Goal: Information Seeking & Learning: Check status

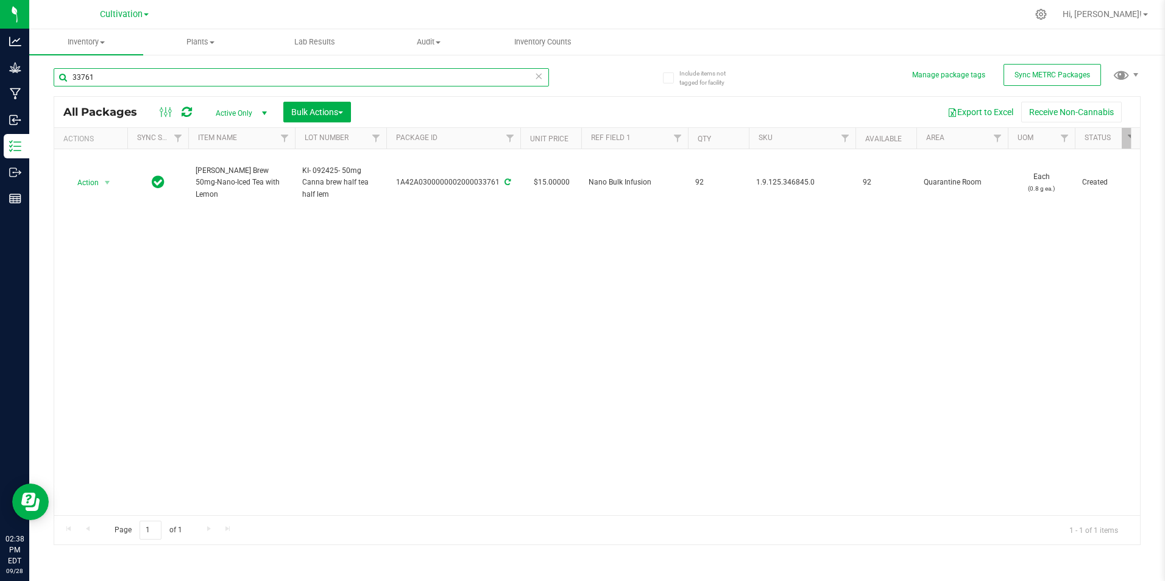
drag, startPoint x: 186, startPoint y: 84, endPoint x: -2, endPoint y: 54, distance: 190.6
click at [0, 54] on html "Analytics Grow Manufacturing Inbound Inventory Outbound Reports 02:38 PM EDT [D…" at bounding box center [582, 290] width 1165 height 581
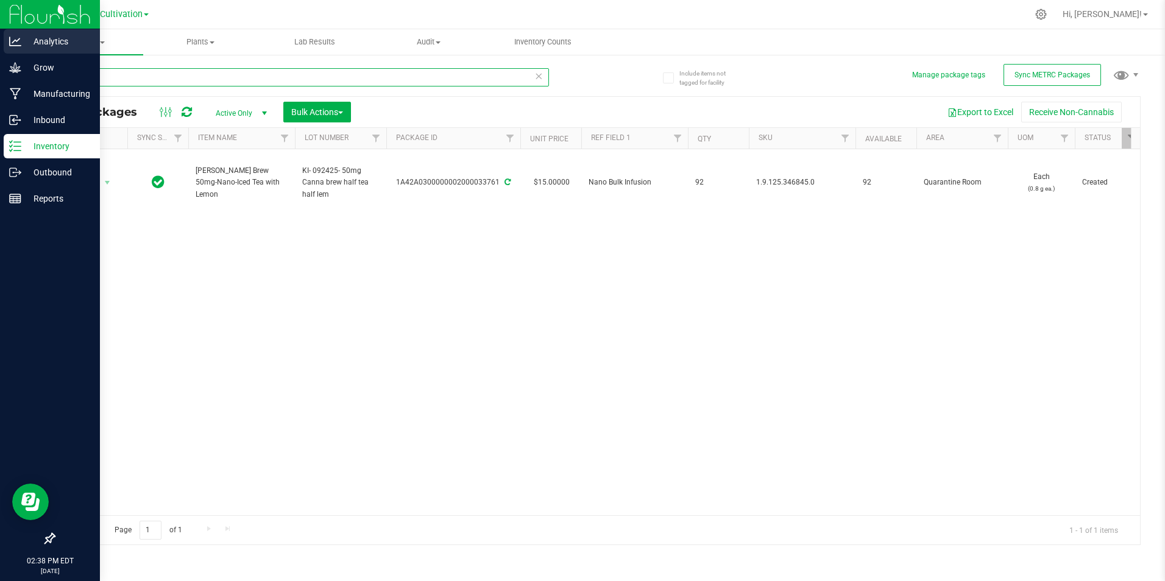
type input "34035"
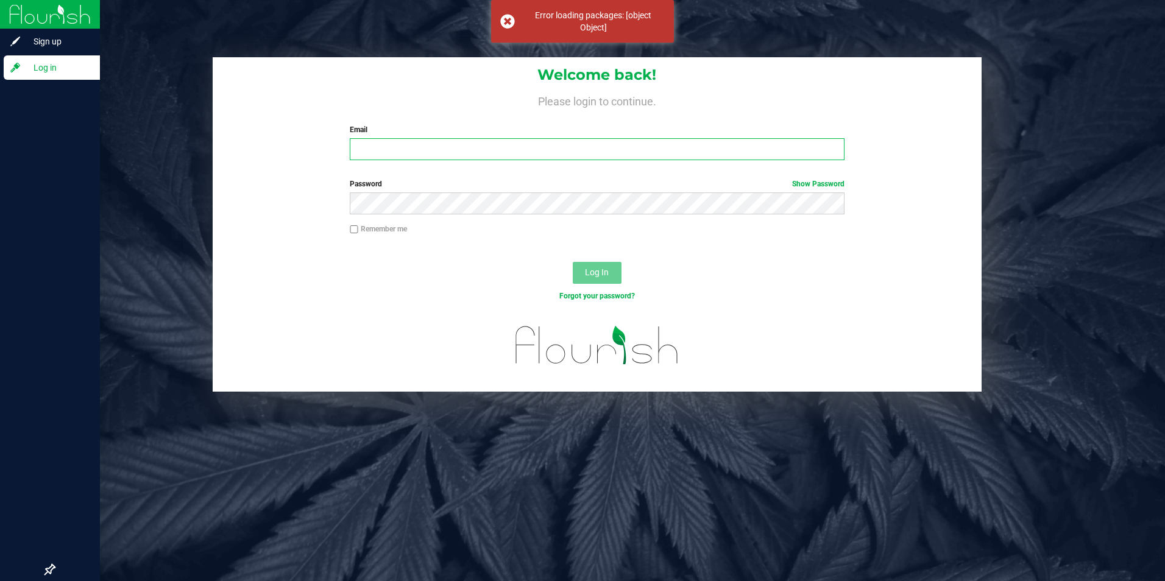
type input "[EMAIL_ADDRESS][DOMAIN_NAME]"
click at [391, 141] on input "[EMAIL_ADDRESS][DOMAIN_NAME]" at bounding box center [597, 149] width 495 height 22
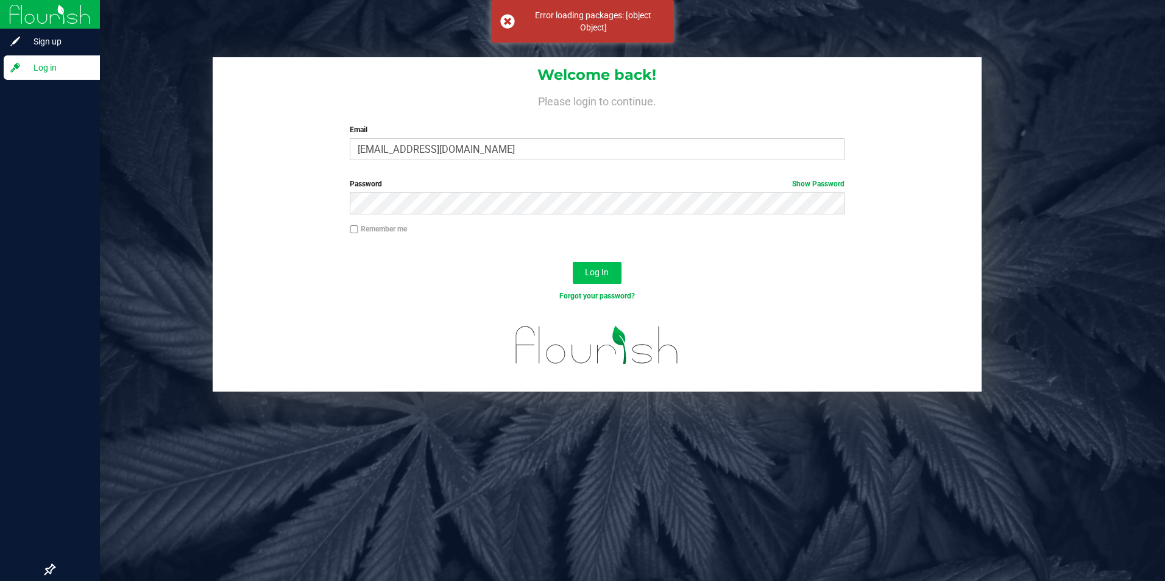
drag, startPoint x: 640, startPoint y: 288, endPoint x: 619, endPoint y: 279, distance: 23.2
click at [638, 286] on div "Log In" at bounding box center [597, 276] width 769 height 41
click at [619, 279] on button "Log In" at bounding box center [597, 273] width 49 height 22
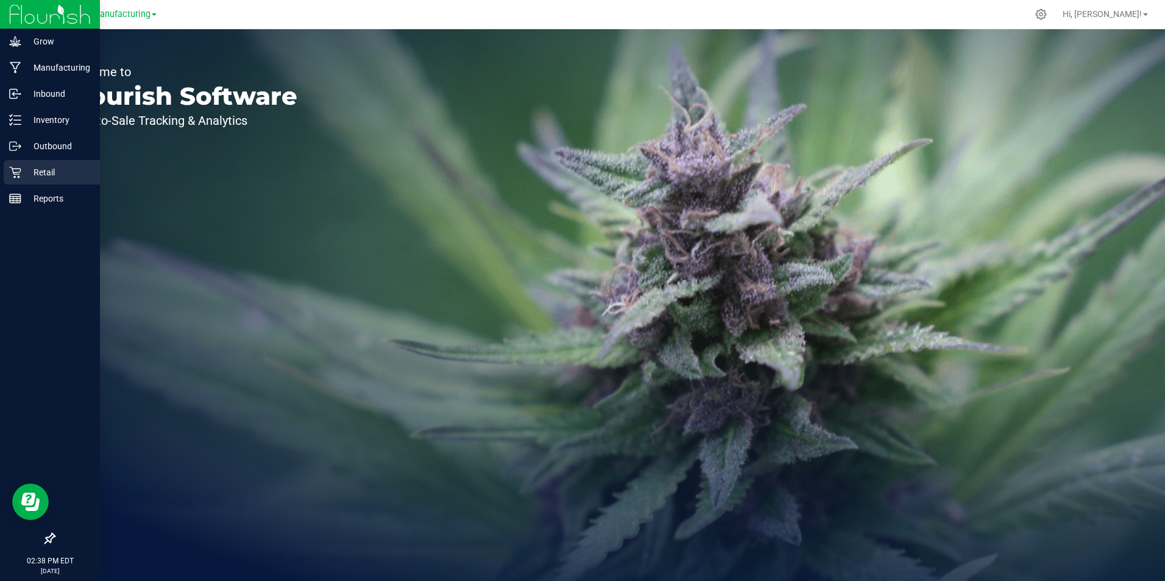
click at [23, 172] on p "Retail" at bounding box center [57, 172] width 73 height 15
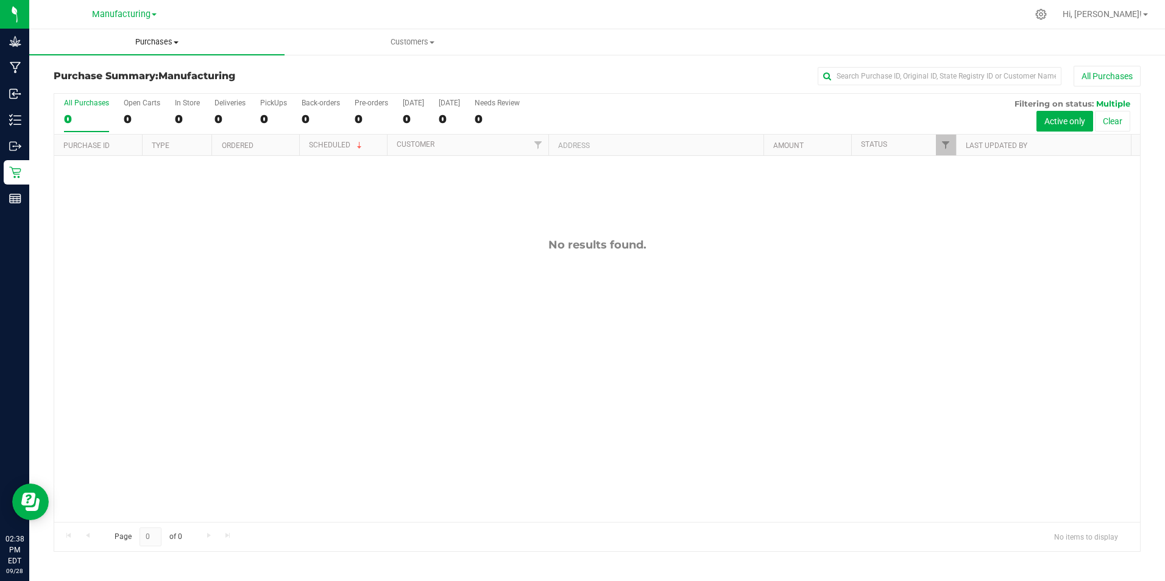
click at [169, 46] on span "Purchases" at bounding box center [156, 42] width 255 height 11
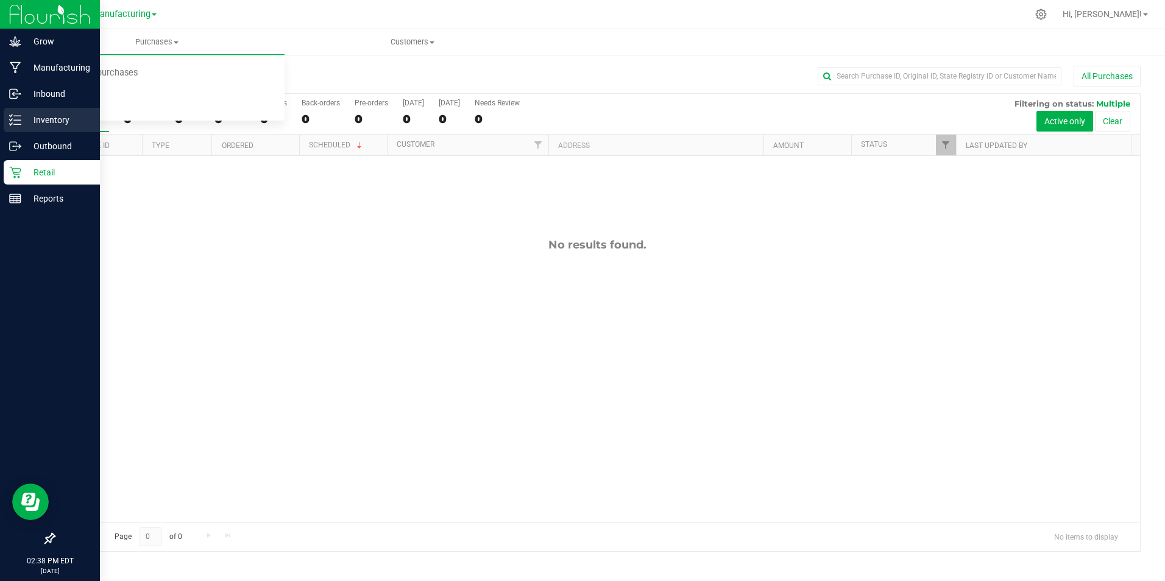
click at [60, 115] on p "Inventory" at bounding box center [57, 120] width 73 height 15
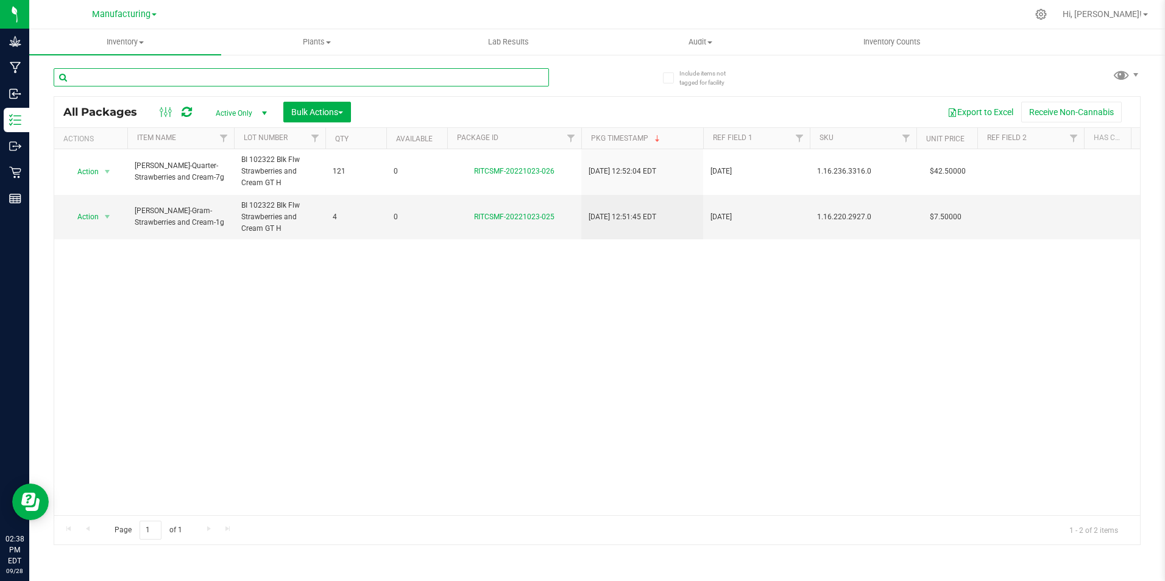
click at [189, 78] on input "text" at bounding box center [301, 77] width 495 height 18
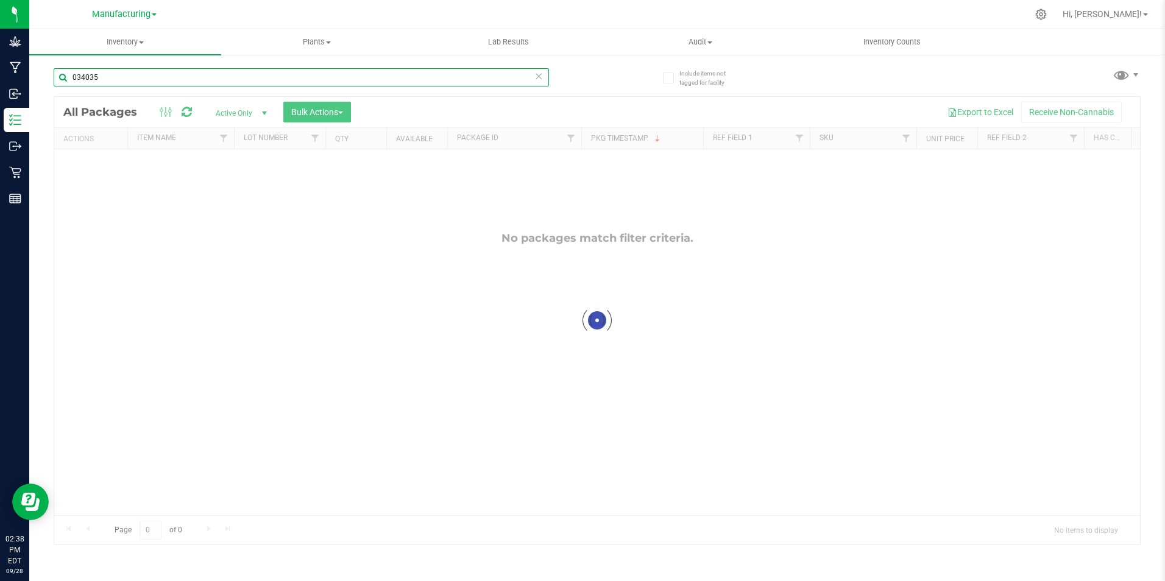
drag, startPoint x: 188, startPoint y: 79, endPoint x: -2, endPoint y: 97, distance: 191.6
click at [0, 97] on html "Grow Manufacturing Inbound Inventory Outbound Retail Reports 02:38 PM EDT [DATE…" at bounding box center [582, 290] width 1165 height 581
click at [82, 72] on input "034035" at bounding box center [301, 77] width 495 height 18
click at [77, 74] on input "034035" at bounding box center [301, 77] width 495 height 18
type input "34035"
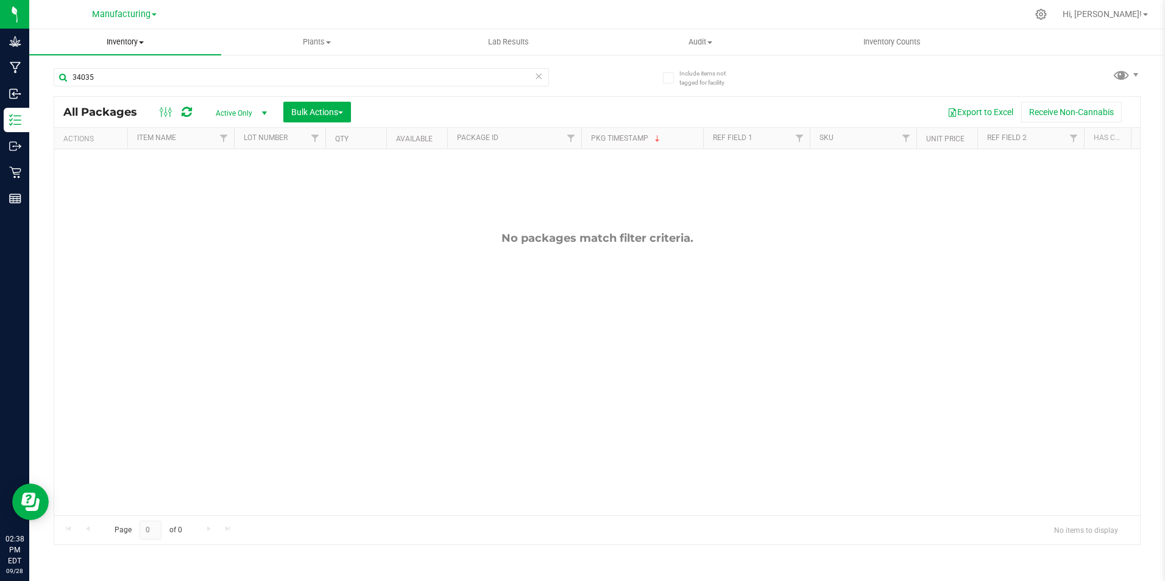
click at [116, 43] on span "Inventory" at bounding box center [125, 42] width 192 height 11
click at [90, 78] on span "All packages" at bounding box center [70, 73] width 83 height 10
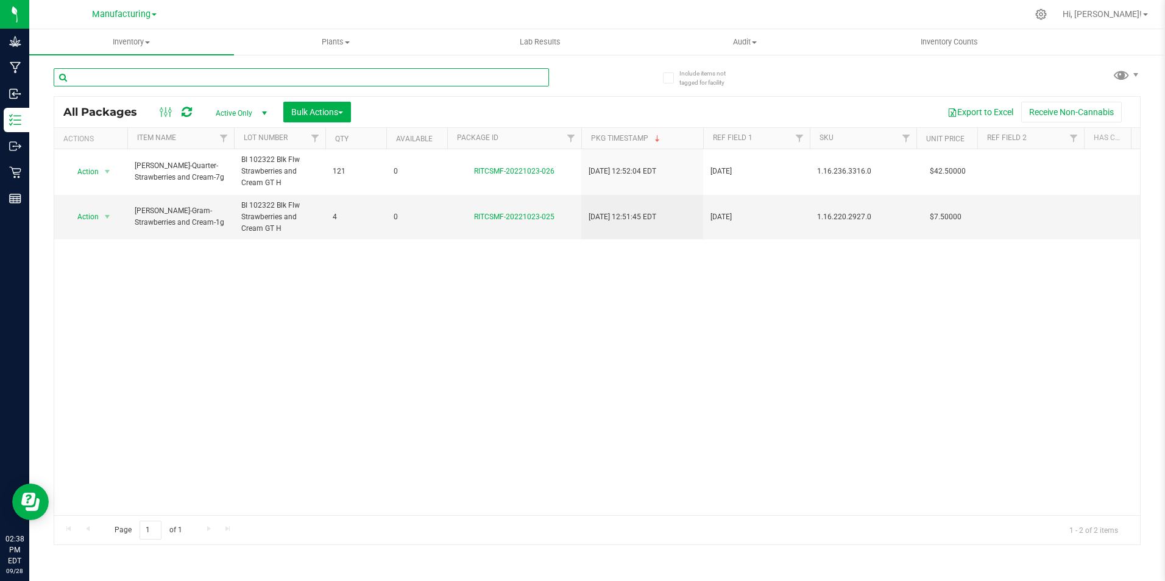
click at [132, 80] on input "text" at bounding box center [301, 77] width 495 height 18
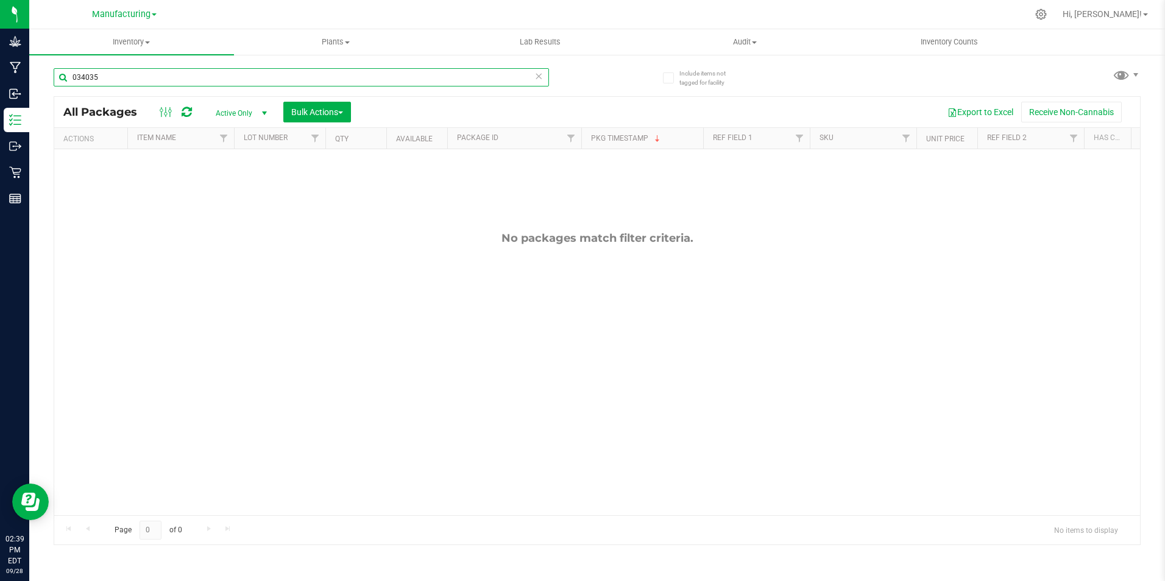
click at [76, 75] on input "034035" at bounding box center [301, 77] width 495 height 18
type input "34035"
drag, startPoint x: 94, startPoint y: 76, endPoint x: 77, endPoint y: 81, distance: 17.9
click at [62, 82] on input "34035" at bounding box center [301, 77] width 495 height 18
click at [178, 76] on input "34035" at bounding box center [301, 77] width 495 height 18
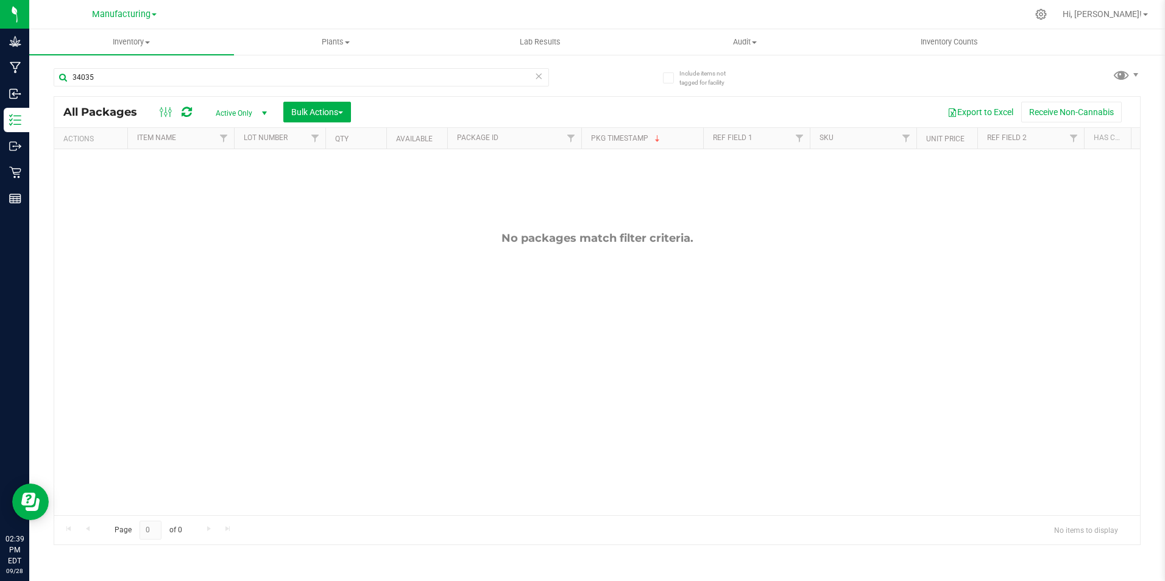
click at [242, 108] on span "Active Only" at bounding box center [238, 113] width 67 height 17
click at [226, 183] on li "All" at bounding box center [238, 187] width 66 height 18
click at [127, 81] on input "34035" at bounding box center [301, 77] width 495 height 18
click at [549, 37] on span "Lab Results" at bounding box center [540, 42] width 74 height 11
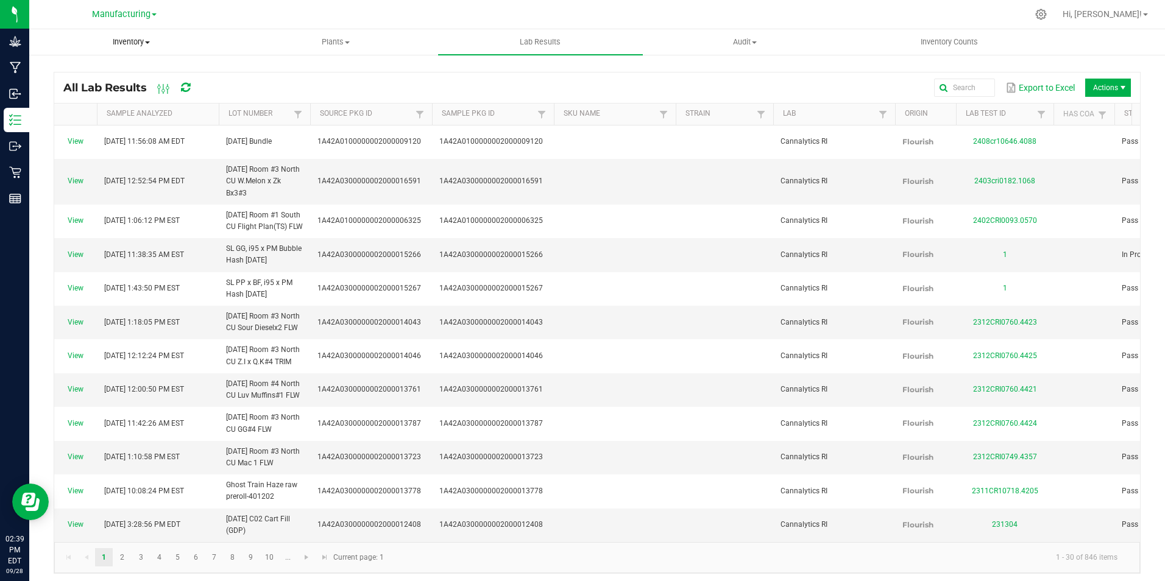
click at [116, 43] on span "Inventory" at bounding box center [131, 42] width 203 height 11
click at [127, 17] on span "Manufacturing" at bounding box center [121, 14] width 58 height 11
click at [111, 49] on link "Cultivation" at bounding box center [124, 43] width 178 height 16
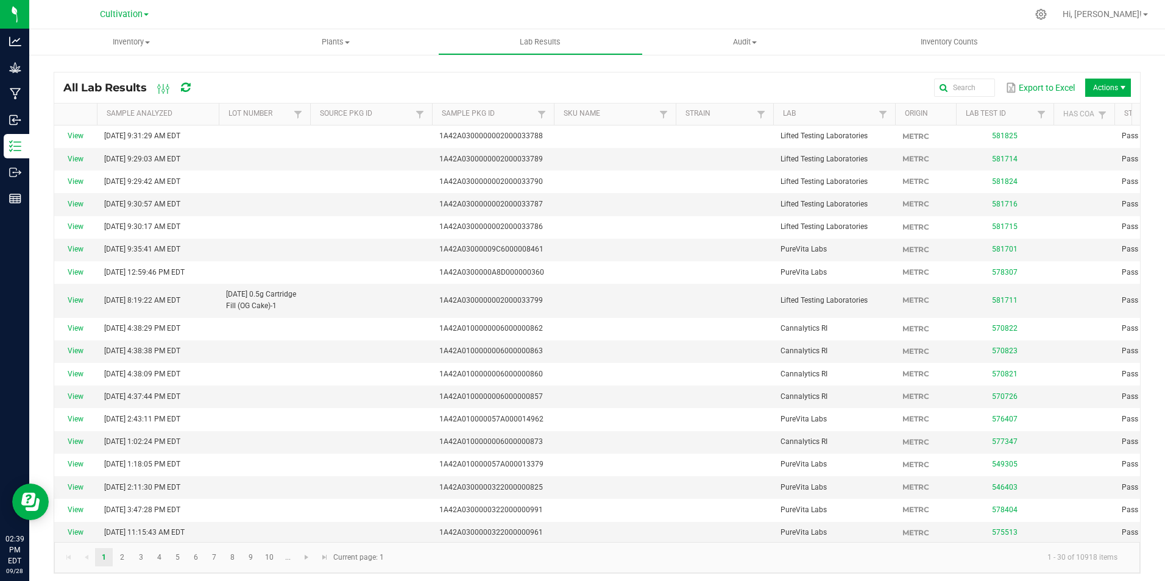
click at [125, 20] on div "Cultivation Cultivation Manufacturing Retail" at bounding box center [124, 14] width 49 height 15
click at [107, 18] on span "Cultivation" at bounding box center [121, 14] width 43 height 11
click at [77, 78] on link "Retail" at bounding box center [124, 75] width 178 height 16
click at [131, 38] on span "Inventory" at bounding box center [131, 42] width 205 height 11
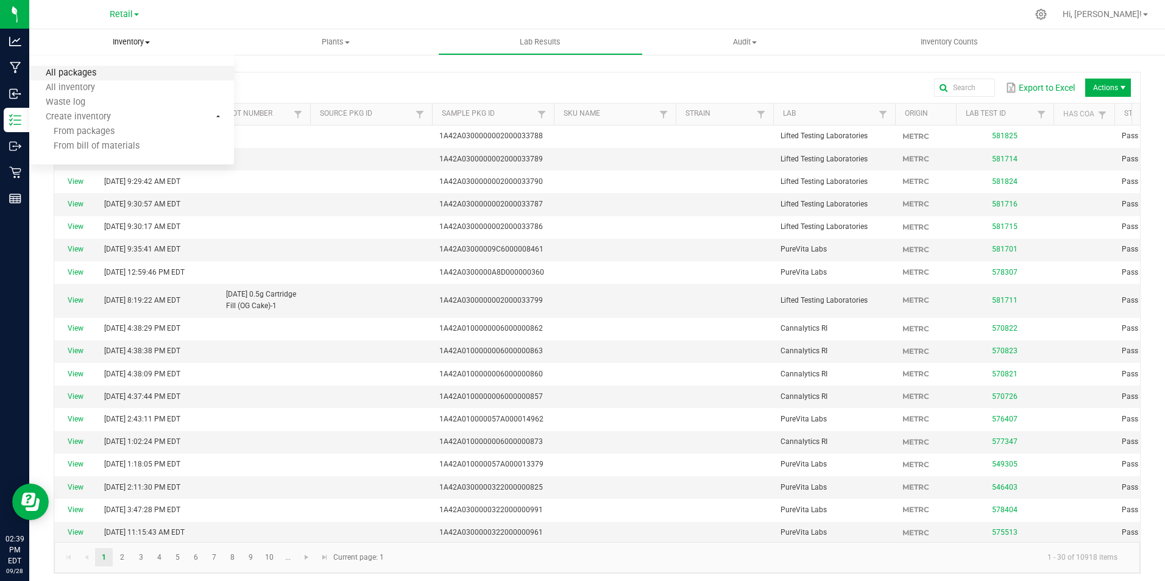
click at [101, 72] on span "All packages" at bounding box center [70, 73] width 83 height 10
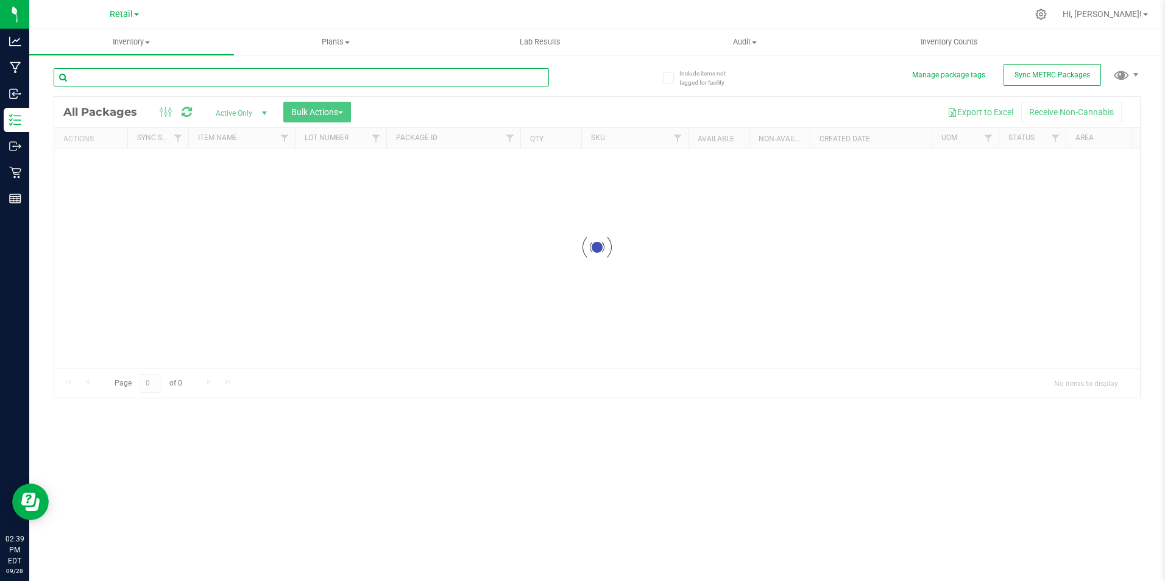
click at [227, 72] on div "Inventory All packages All inventory Waste log Create inventory Plants All plan…" at bounding box center [597, 305] width 1136 height 552
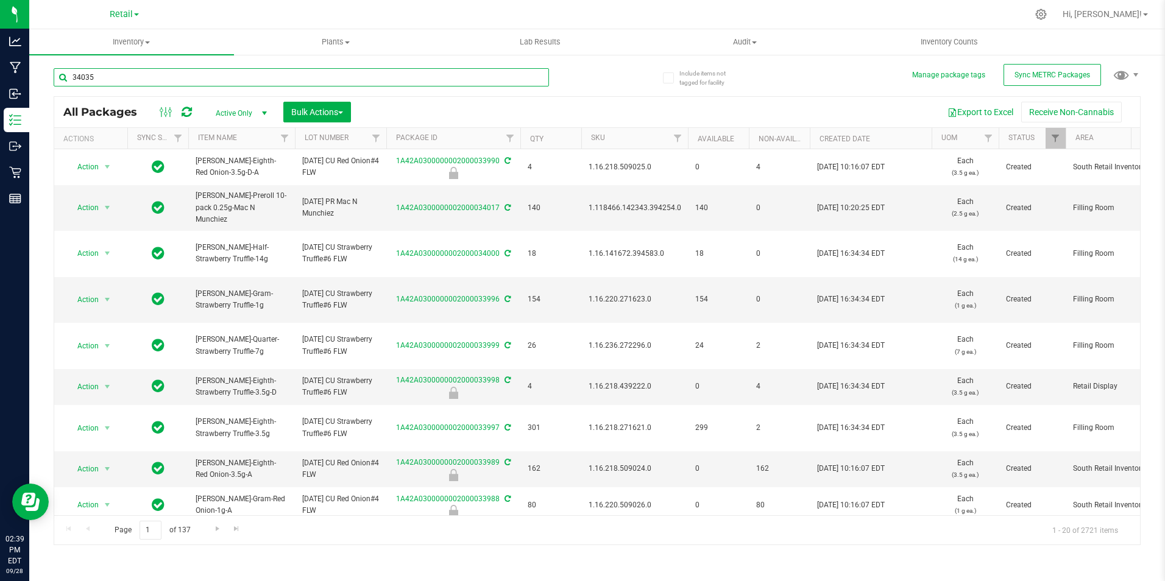
type input "34035"
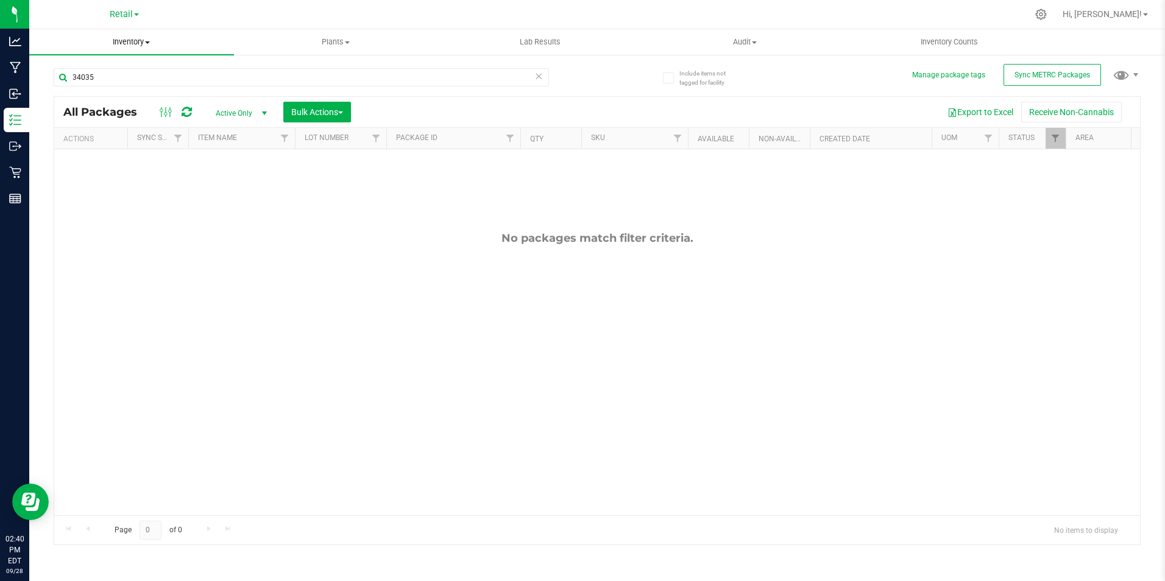
click at [113, 40] on span "Inventory" at bounding box center [131, 42] width 205 height 11
click at [123, 10] on span "Retail" at bounding box center [121, 14] width 23 height 11
click at [87, 46] on link "Cultivation" at bounding box center [124, 43] width 178 height 16
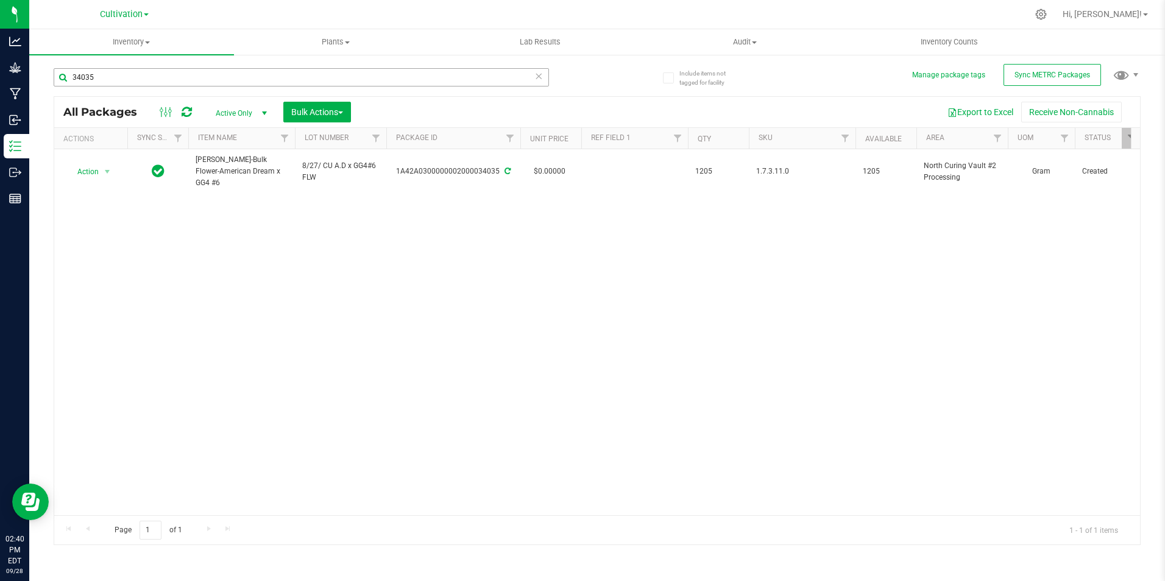
drag, startPoint x: 104, startPoint y: 69, endPoint x: 108, endPoint y: 77, distance: 9.3
click at [93, 74] on div "34035" at bounding box center [325, 76] width 543 height 39
drag, startPoint x: 110, startPoint y: 77, endPoint x: 43, endPoint y: 82, distance: 67.2
click at [44, 82] on div "Include items not tagged for facility Manage package tags Sync METRC Packages 3…" at bounding box center [597, 240] width 1136 height 372
click at [166, 74] on input "33317" at bounding box center [301, 77] width 495 height 18
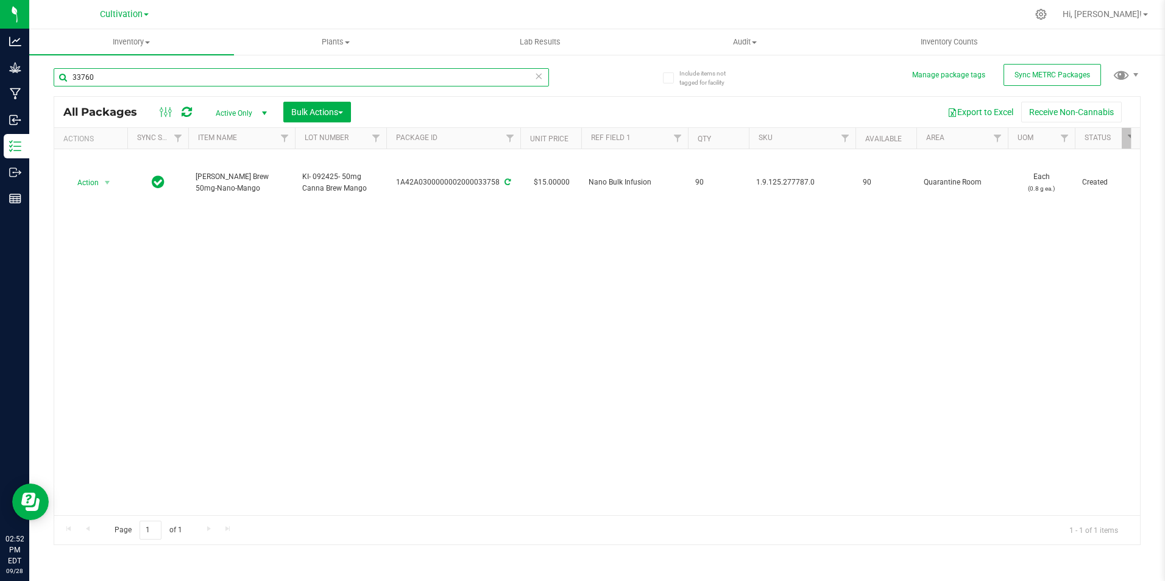
type input "33760"
